Goal: Information Seeking & Learning: Learn about a topic

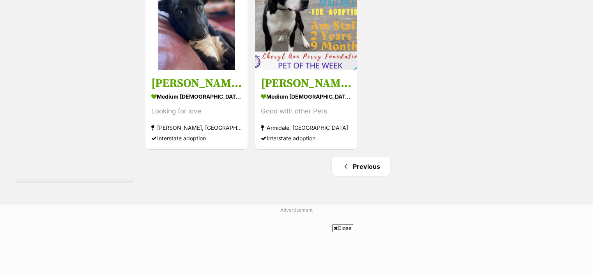
scroll to position [2774, 0]
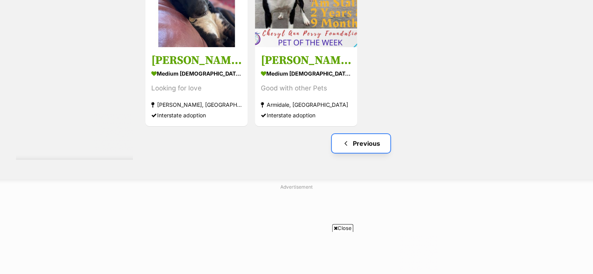
click at [360, 139] on link "Previous" at bounding box center [361, 143] width 58 height 19
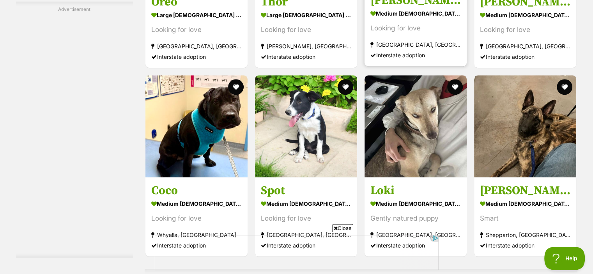
click at [384, 6] on link "Frank medium male Dog Looking for love Augustine Heights, QLD Interstate adopti…" at bounding box center [415, 26] width 102 height 79
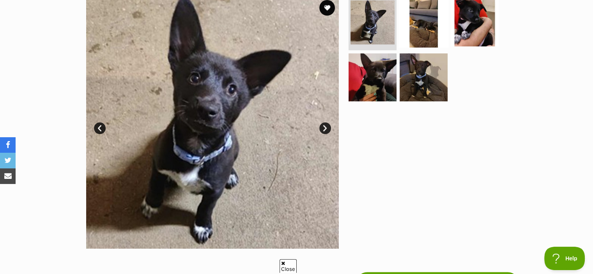
click at [423, 26] on img at bounding box center [423, 22] width 50 height 50
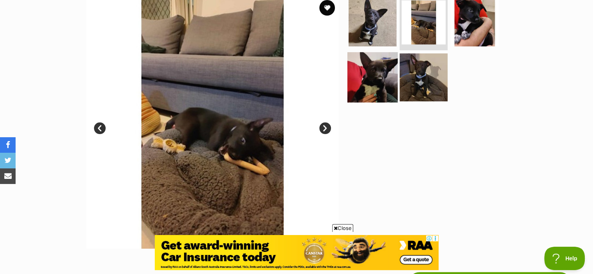
click at [384, 70] on img at bounding box center [372, 77] width 50 height 50
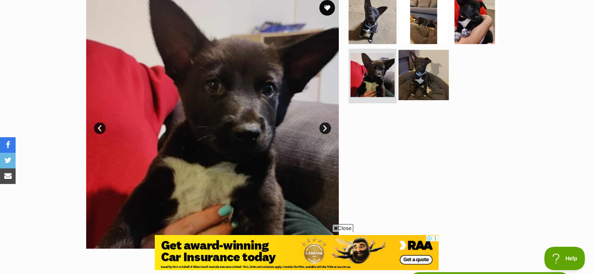
click at [437, 77] on img at bounding box center [423, 75] width 50 height 50
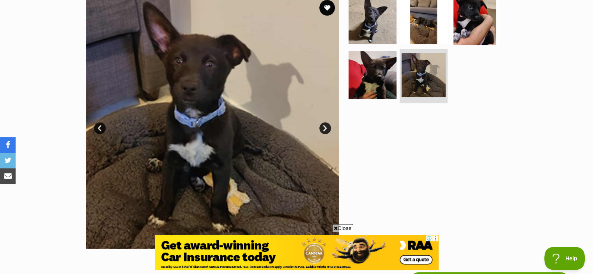
click at [490, 17] on img at bounding box center [474, 20] width 50 height 50
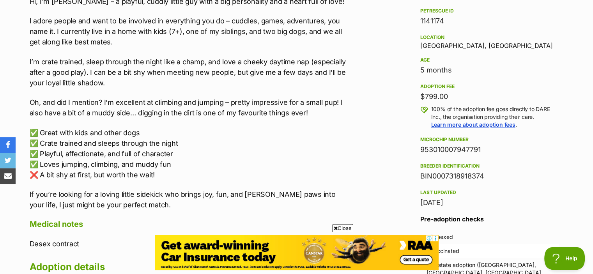
scroll to position [494, 0]
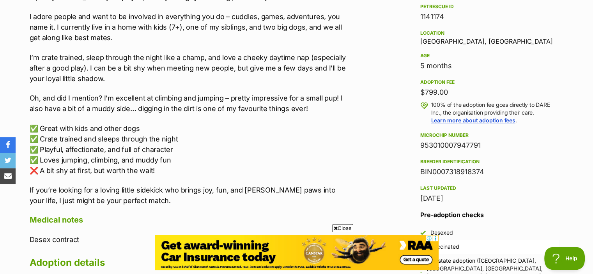
drag, startPoint x: 203, startPoint y: 123, endPoint x: 145, endPoint y: 120, distance: 58.2
click at [145, 120] on div "🐾 Meet Franks – The Snuggly Adventurer! 🐾 Hi, I’m Franks – a playful, cuddly li…" at bounding box center [191, 89] width 322 height 234
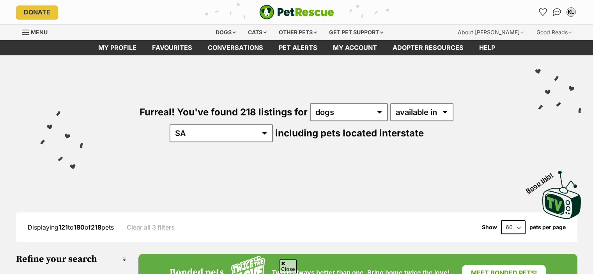
scroll to position [3721, 0]
